Goal: Task Accomplishment & Management: Complete application form

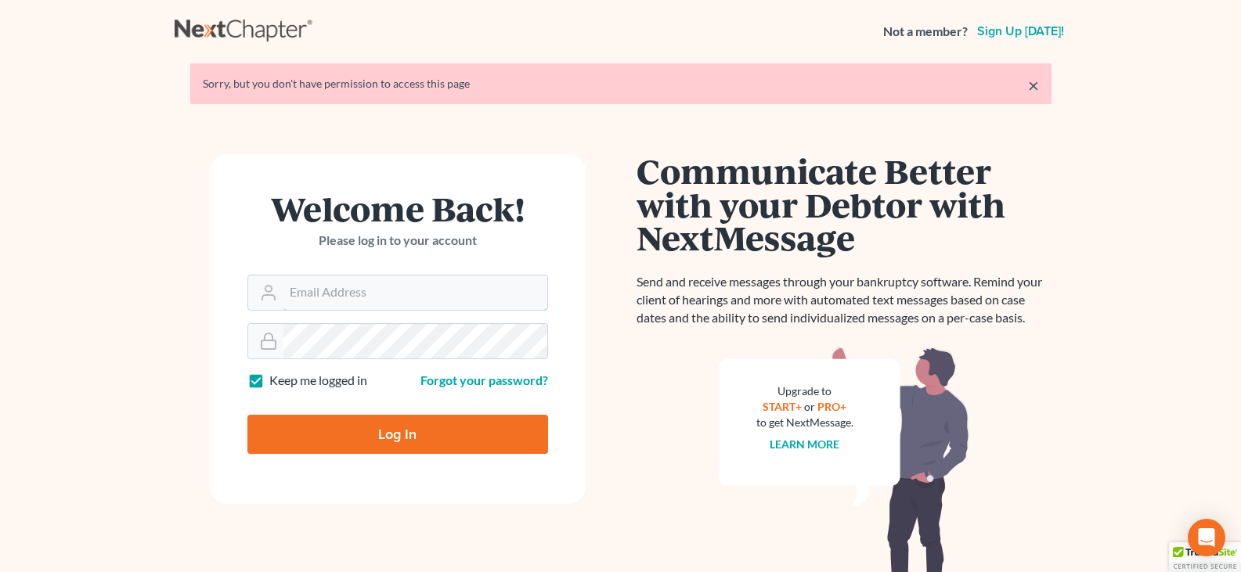
type input "dcorbin.fitzgeraldlaw@gmail.com"
click at [384, 432] on input "Log In" at bounding box center [397, 434] width 301 height 39
type input "Thinking..."
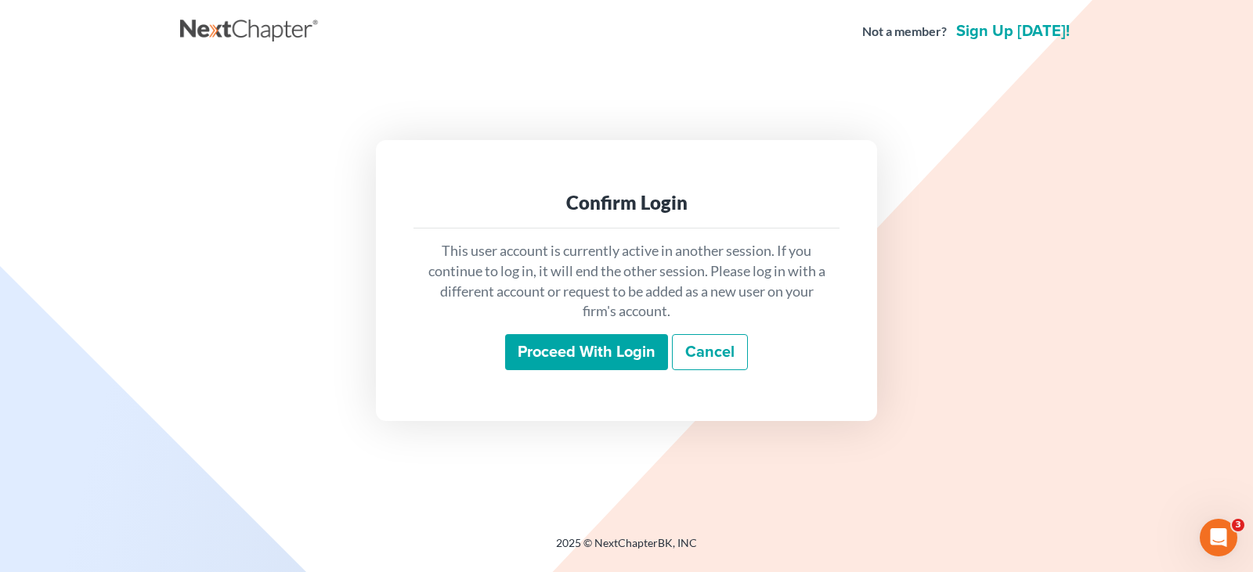
click at [556, 356] on input "Proceed with login" at bounding box center [586, 352] width 163 height 36
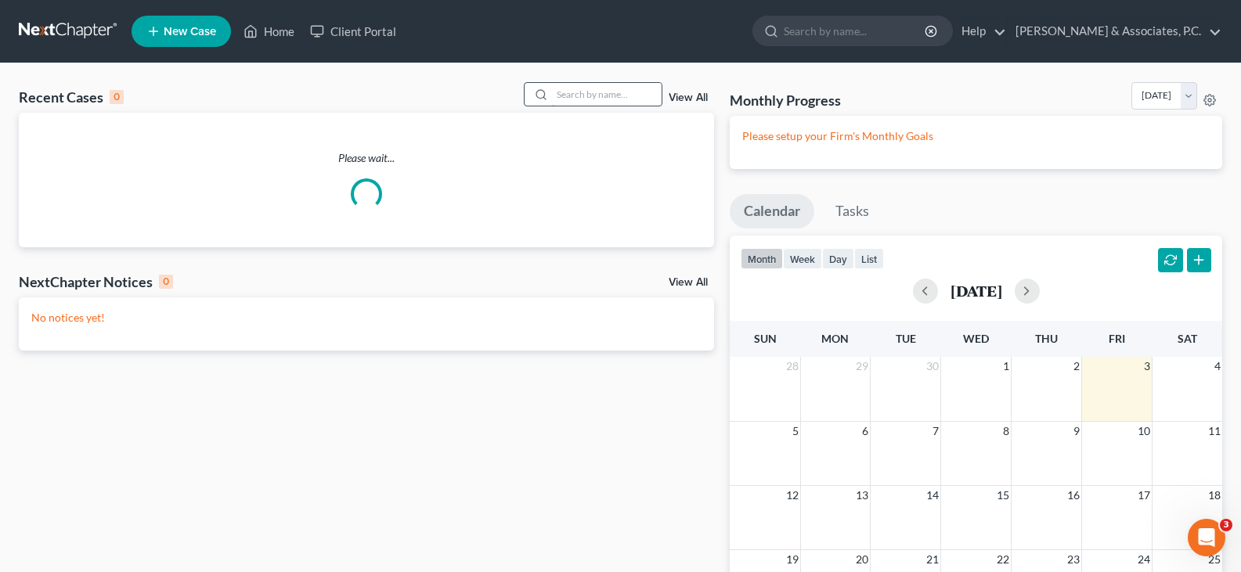
click at [582, 104] on input "search" at bounding box center [607, 94] width 110 height 23
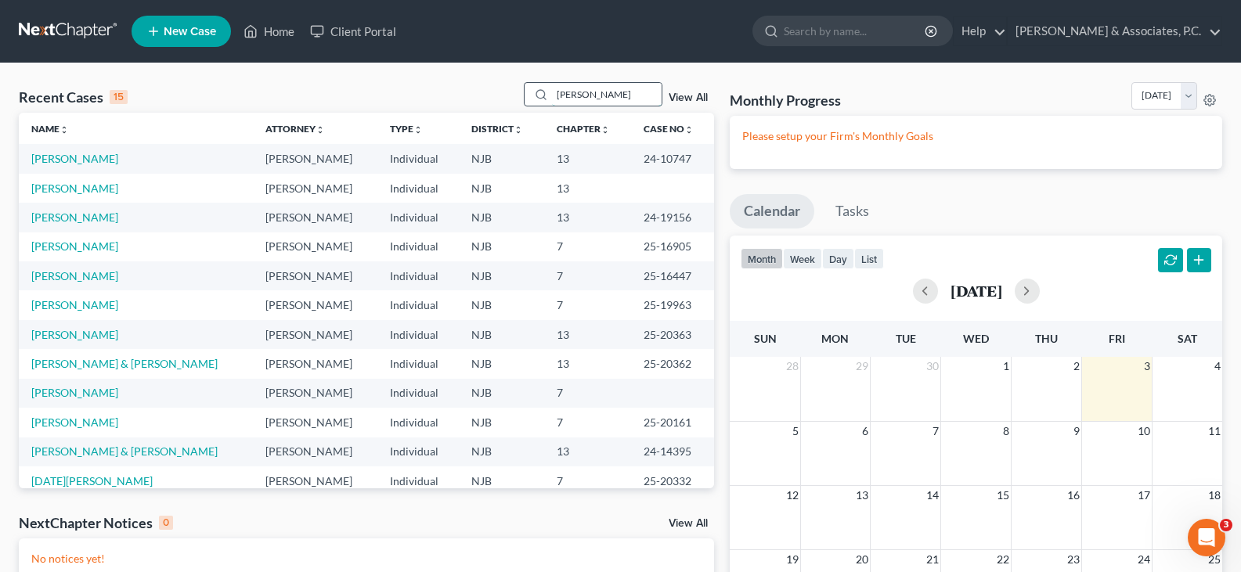
type input "[PERSON_NAME]"
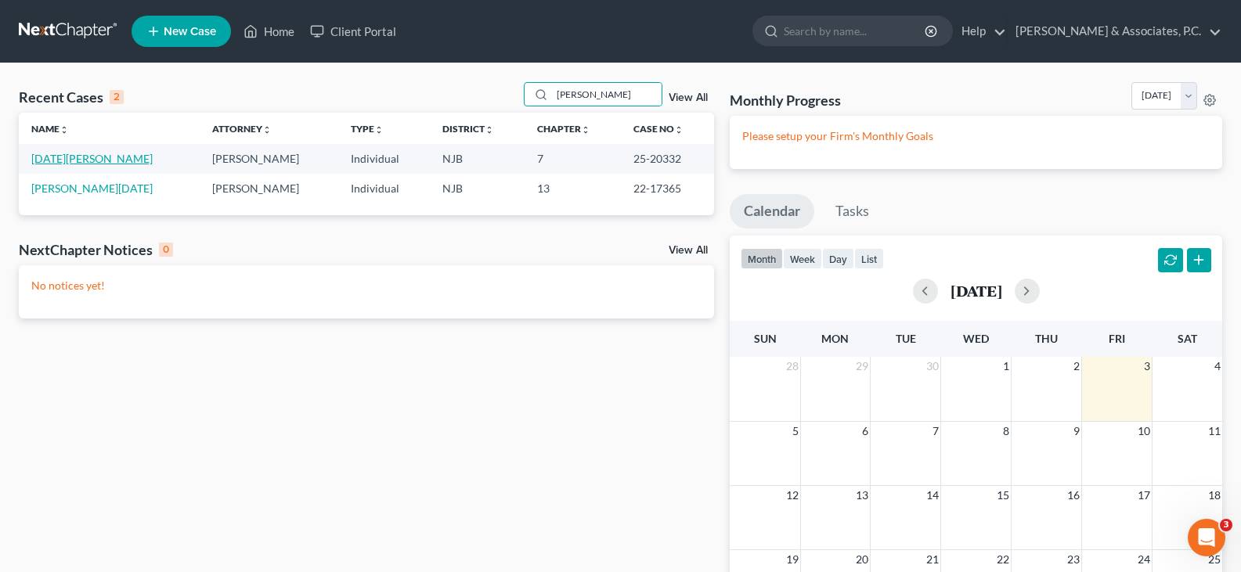
click at [47, 155] on link "[DATE][PERSON_NAME]" at bounding box center [91, 158] width 121 height 13
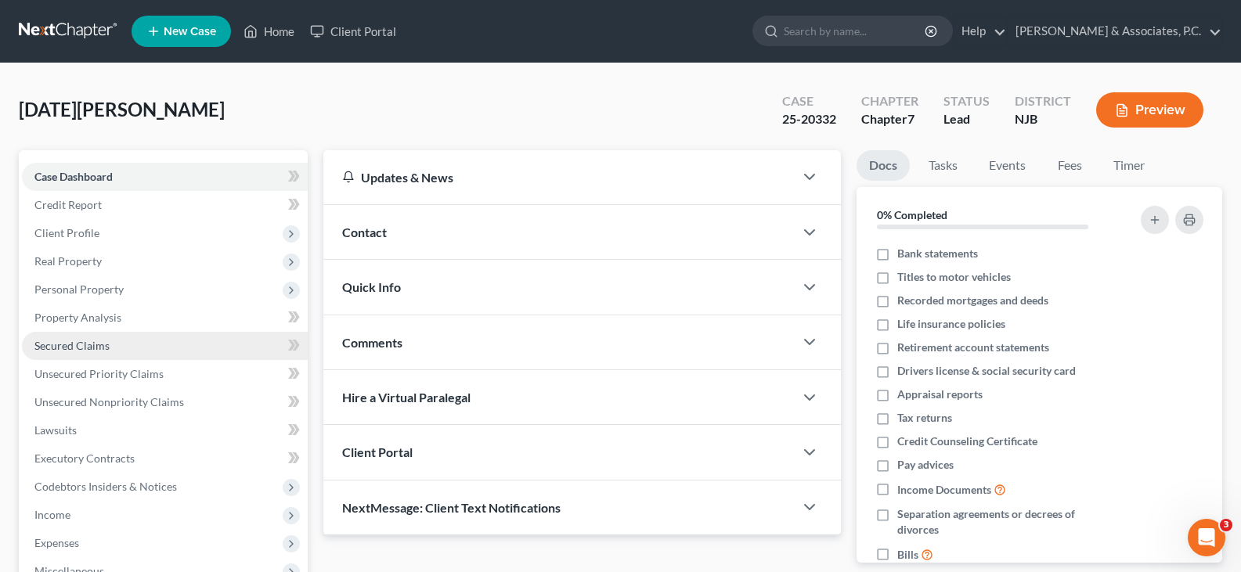
click at [73, 339] on span "Secured Claims" at bounding box center [71, 345] width 75 height 13
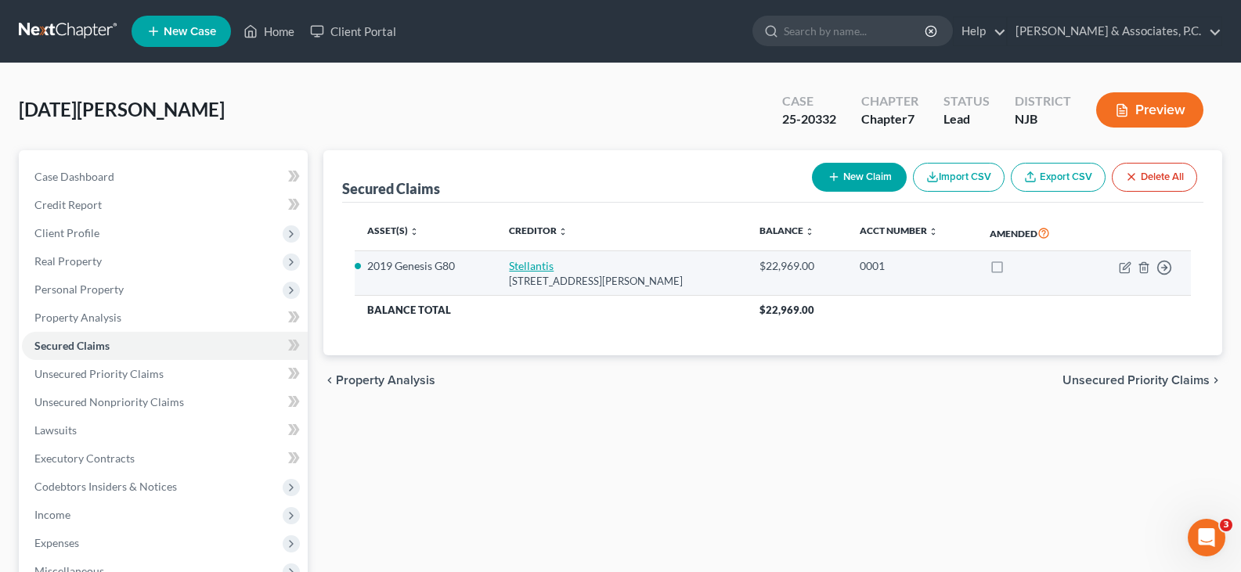
click at [533, 265] on link "Stellantis" at bounding box center [531, 265] width 45 height 13
select select "10"
select select "2"
select select "0"
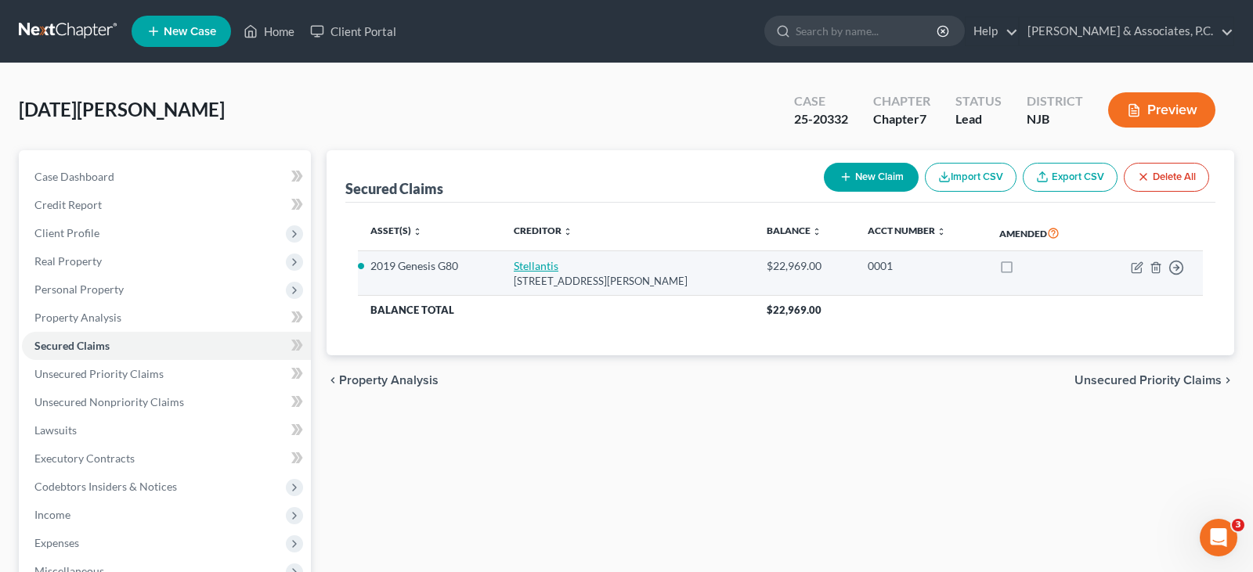
select select "0"
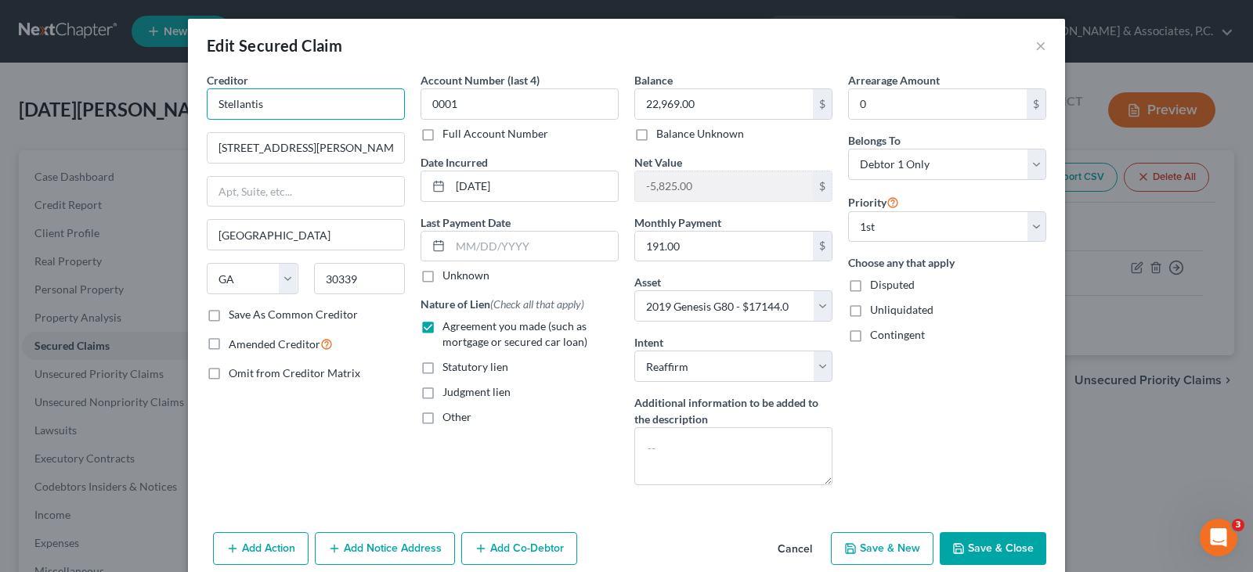
drag, startPoint x: 309, startPoint y: 104, endPoint x: 193, endPoint y: 105, distance: 115.9
click at [199, 105] on div "Creditor * Stellantis [STREET_ADDRESS][PERSON_NAME] Se [GEOGRAPHIC_DATA] [US_ST…" at bounding box center [306, 285] width 214 height 426
click at [645, 306] on select "Select Other Multiple Assets Citizens Bank (Checking Account) - $0.0 Electronic…" at bounding box center [733, 306] width 198 height 31
click at [597, 359] on div "Statutory lien" at bounding box center [520, 367] width 198 height 16
click at [991, 544] on button "Save & Close" at bounding box center [993, 549] width 107 height 33
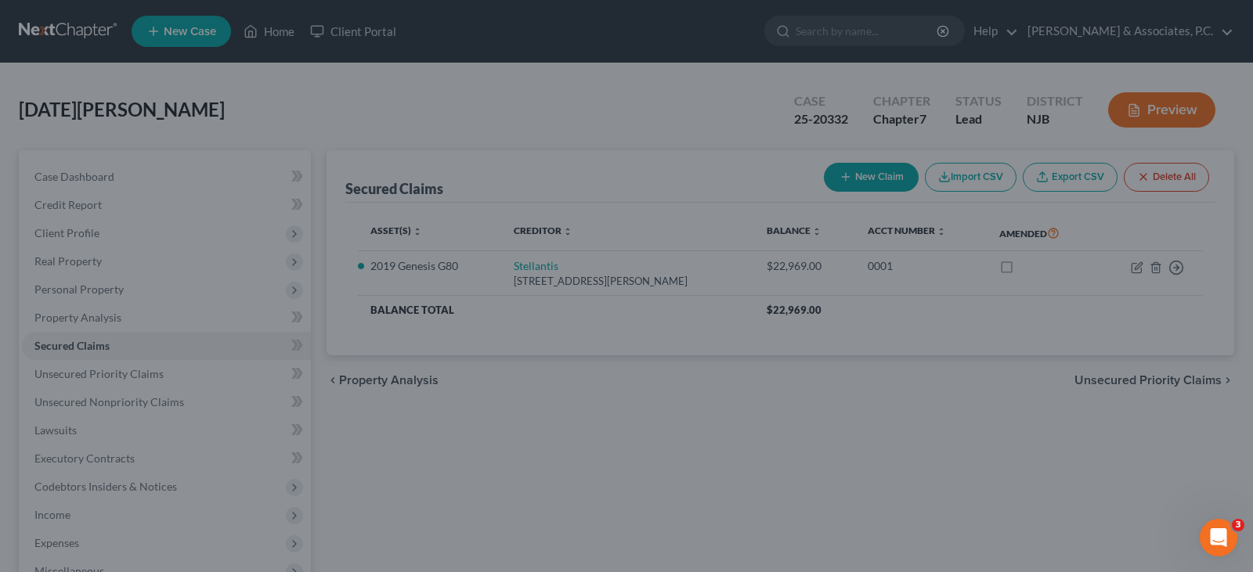
select select "10"
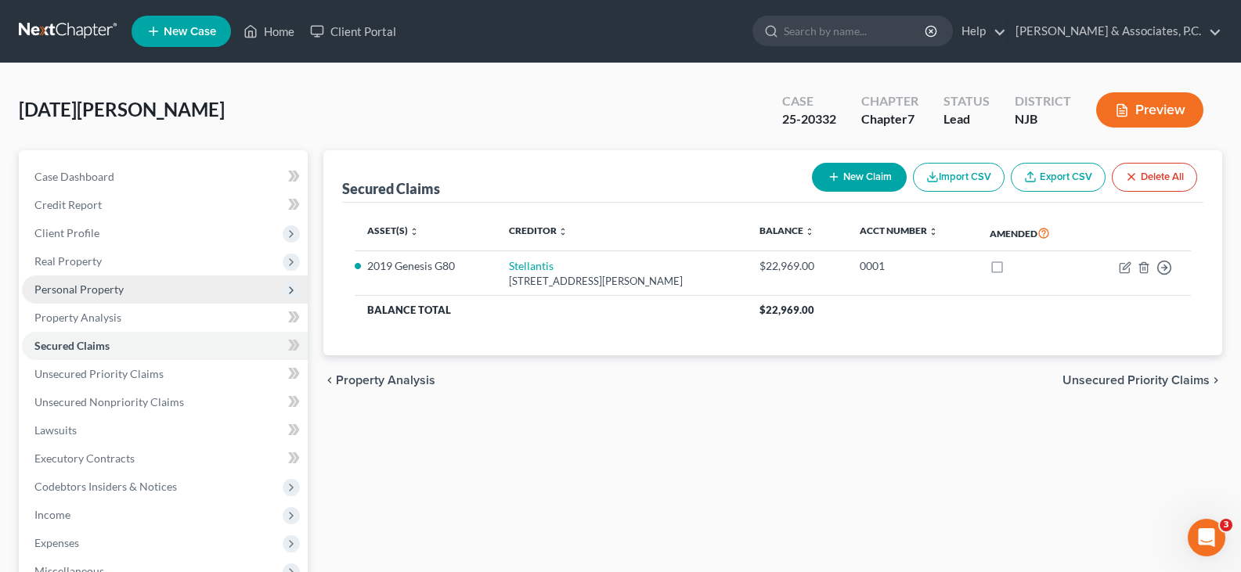
click at [88, 283] on span "Personal Property" at bounding box center [78, 289] width 89 height 13
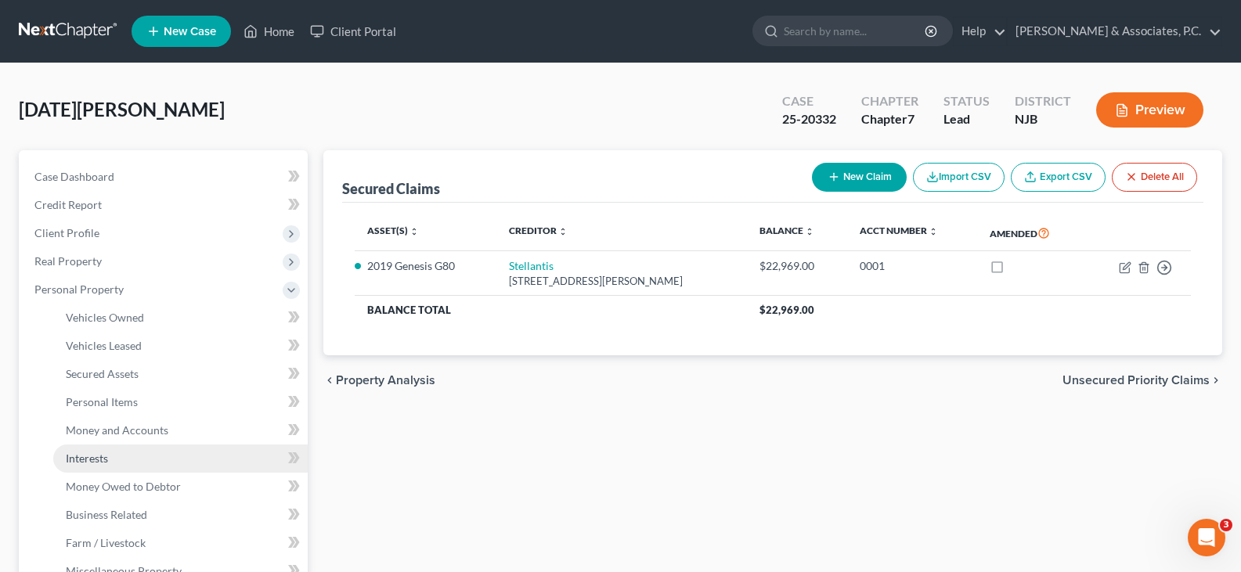
click at [92, 462] on span "Interests" at bounding box center [87, 458] width 42 height 13
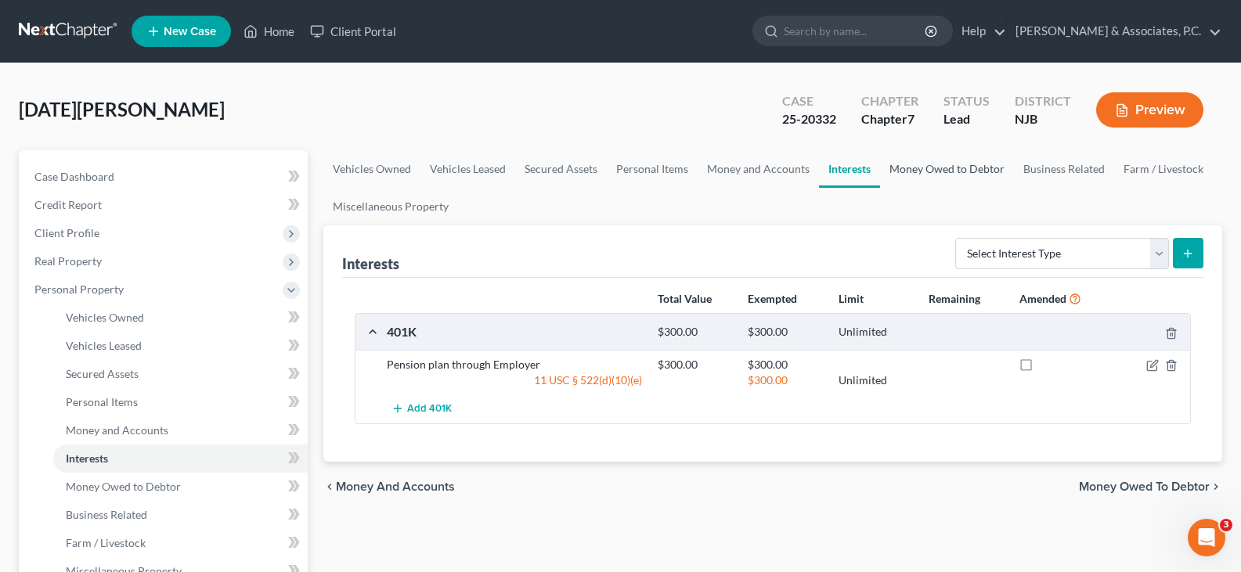
click at [903, 168] on link "Money Owed to Debtor" at bounding box center [947, 169] width 134 height 38
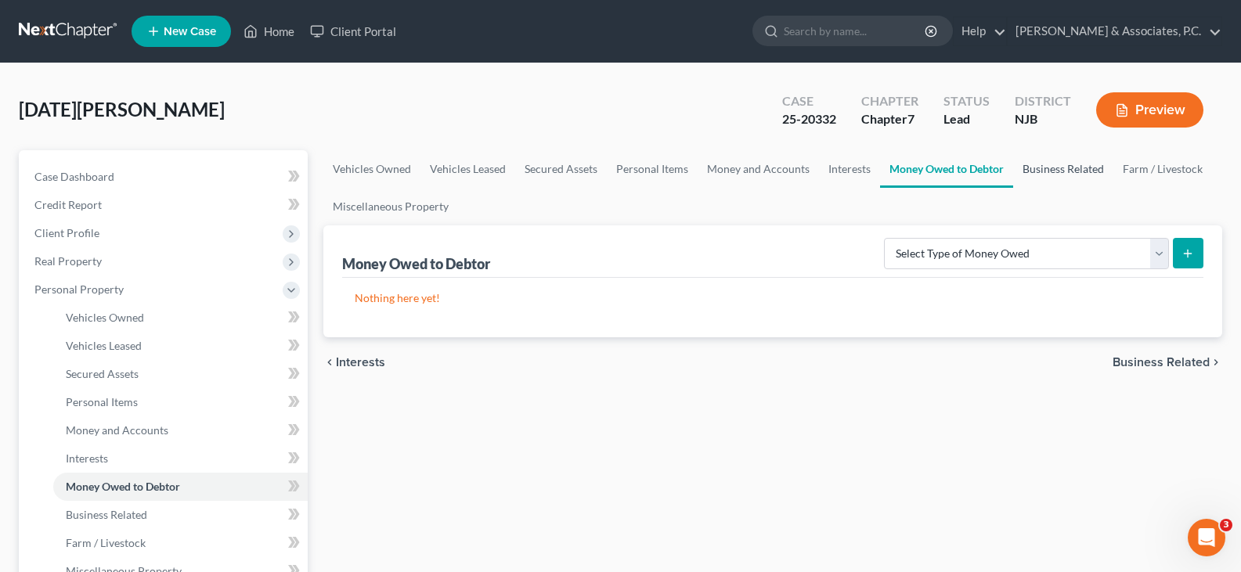
click at [1033, 170] on link "Business Related" at bounding box center [1063, 169] width 100 height 38
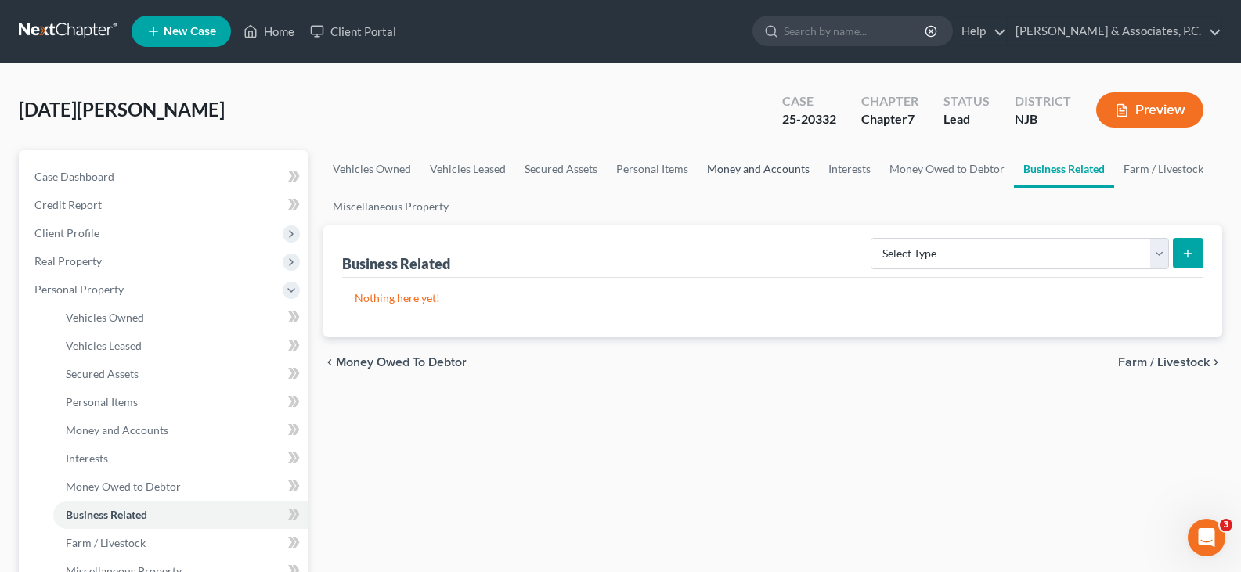
click at [749, 175] on link "Money and Accounts" at bounding box center [758, 169] width 121 height 38
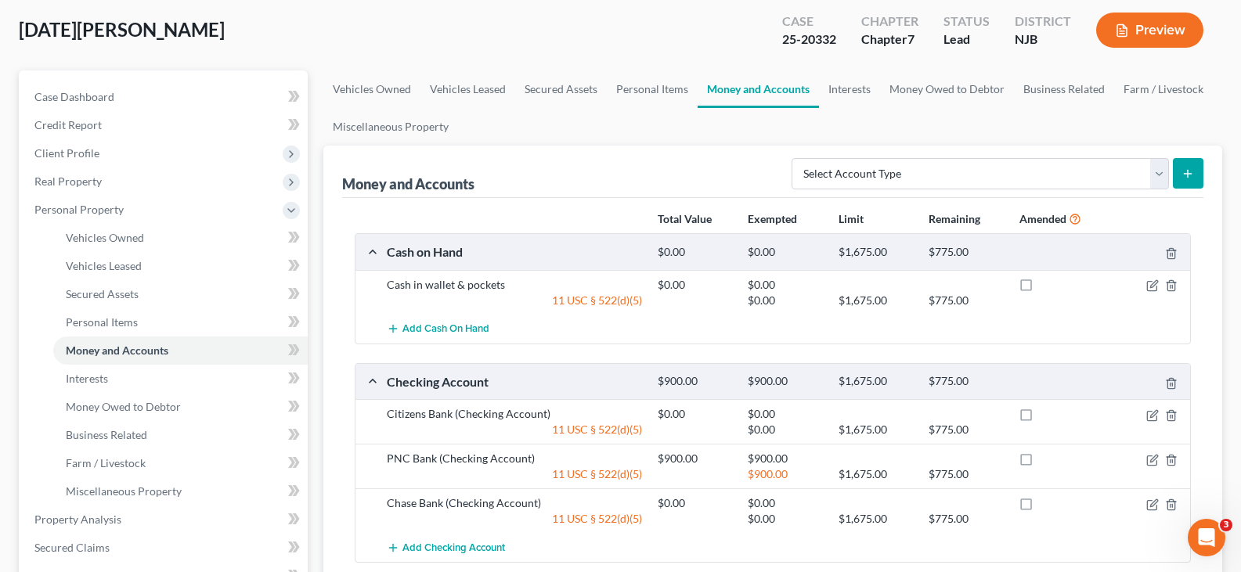
scroll to position [78, 0]
click at [837, 90] on link "Interests" at bounding box center [849, 91] width 61 height 38
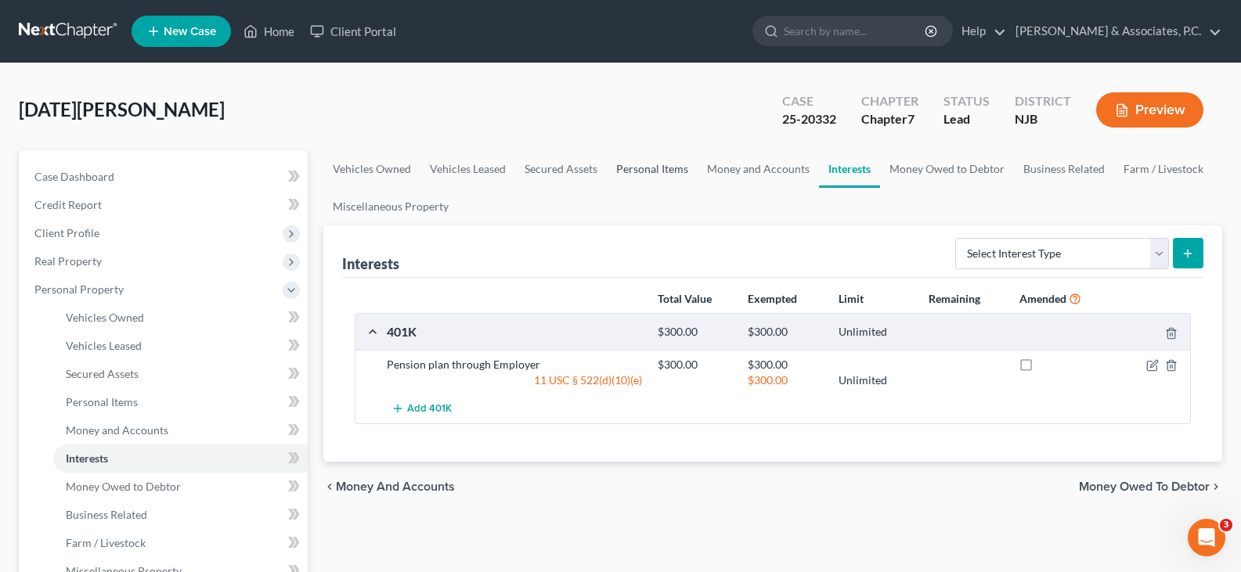
click at [659, 165] on link "Personal Items" at bounding box center [652, 169] width 91 height 38
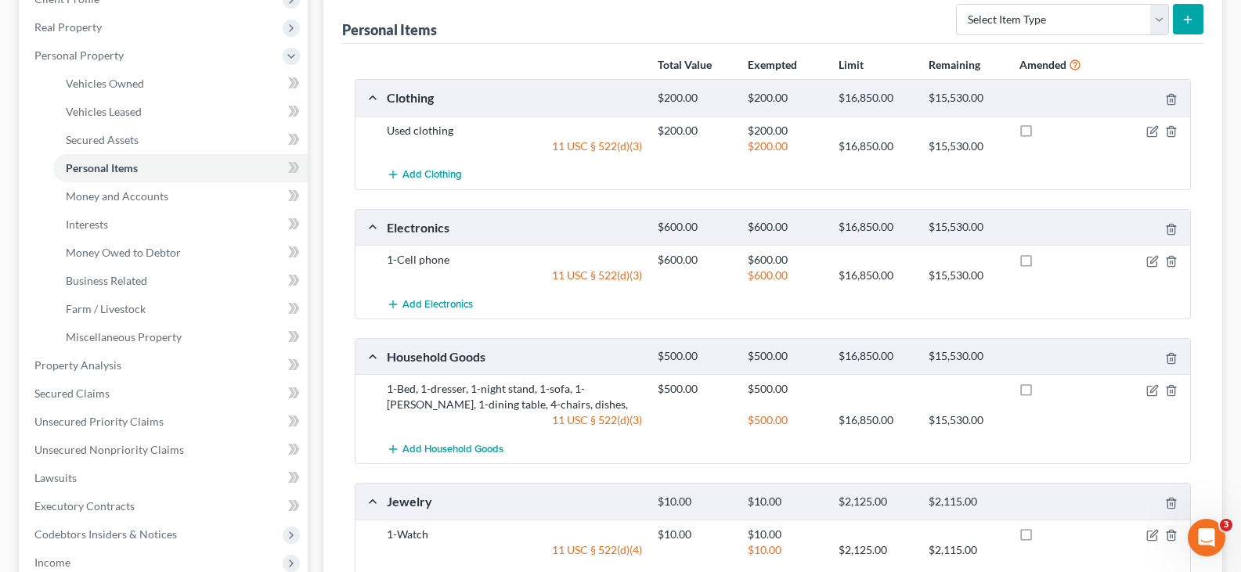
scroll to position [235, 0]
